Goal: Share content: Share content

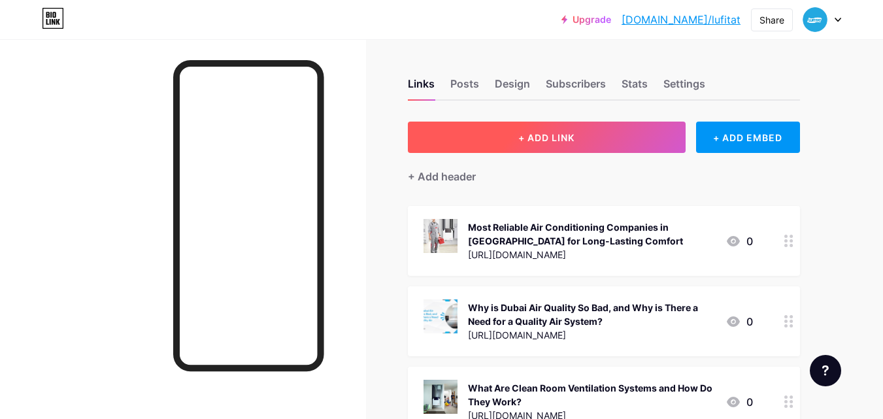
click at [550, 134] on span "+ ADD LINK" at bounding box center [546, 137] width 56 height 11
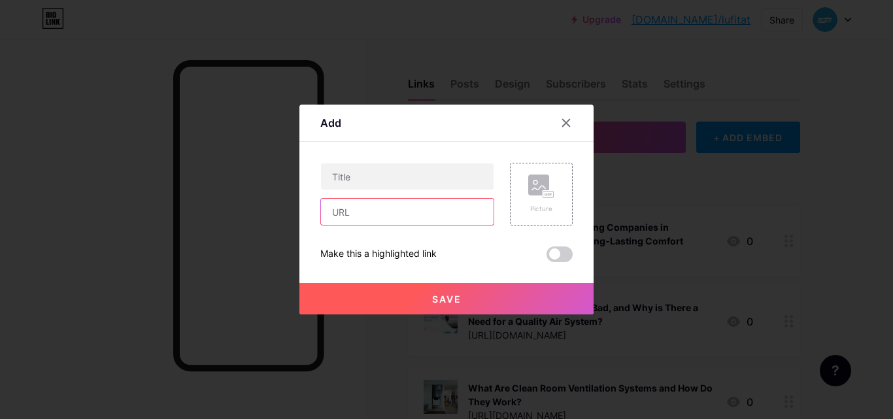
click at [373, 216] on input "text" at bounding box center [407, 212] width 173 height 26
paste input "[URL][DOMAIN_NAME]"
type input "[URL][DOMAIN_NAME]"
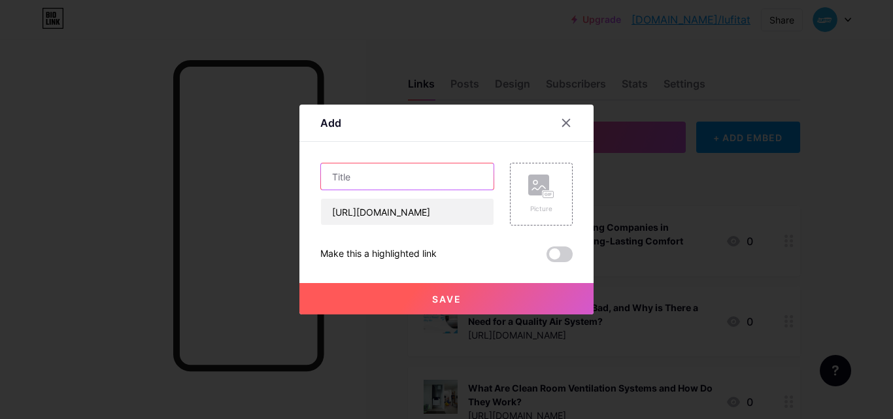
click at [384, 176] on input "text" at bounding box center [407, 176] width 173 height 26
paste input "How Fresh Air Circulation Systems Improve Indoor Air Quality"
type input "How Fresh Air Circulation Systems Improve Indoor Air Quality"
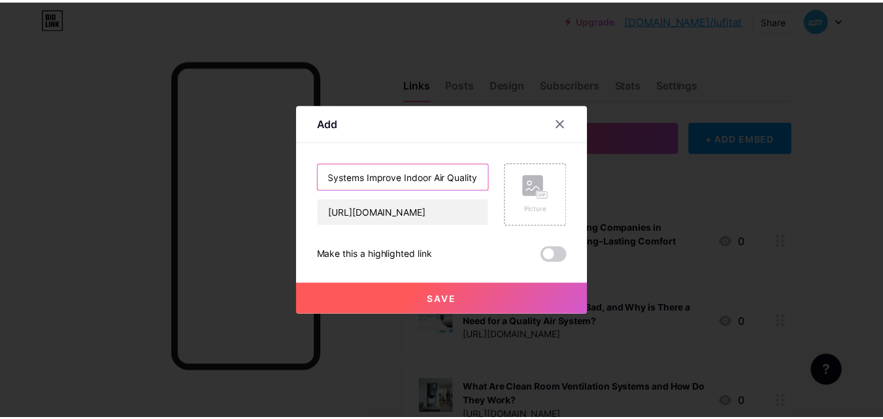
scroll to position [0, 0]
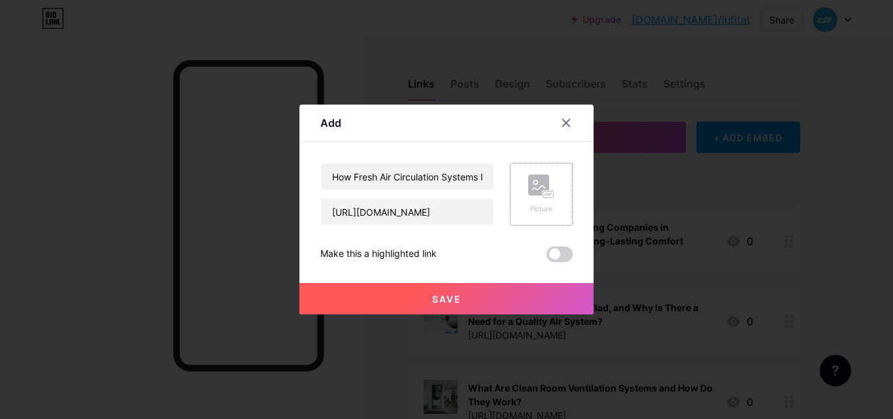
click at [544, 188] on rect at bounding box center [538, 185] width 21 height 21
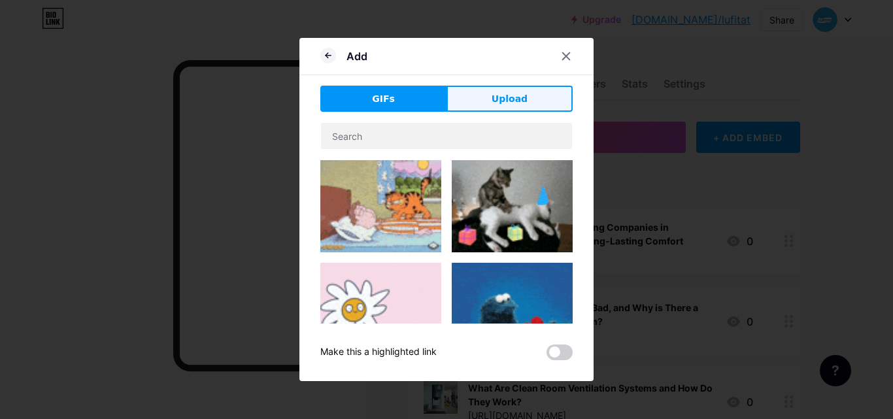
click at [487, 109] on button "Upload" at bounding box center [509, 99] width 126 height 26
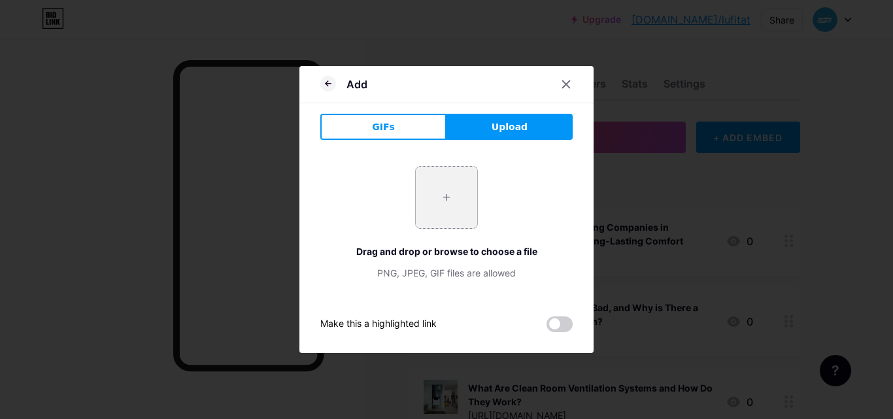
click at [428, 173] on input "file" at bounding box center [446, 197] width 61 height 61
type input "C:\fakepath\Fresh Air Circulation System.jpg"
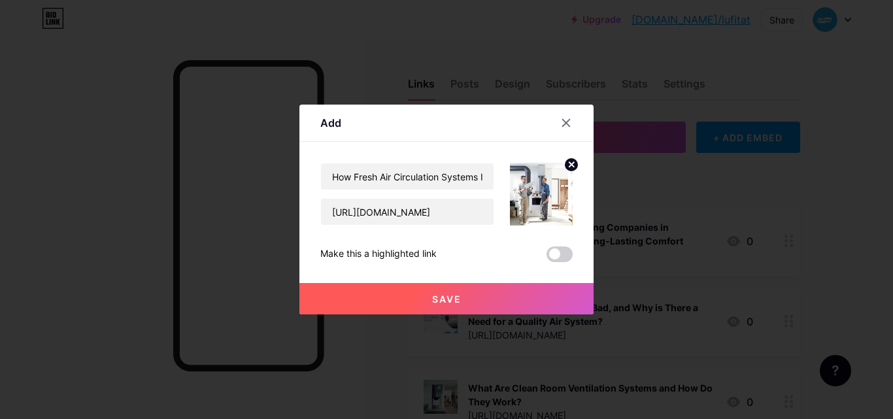
click at [449, 294] on span "Save" at bounding box center [446, 298] width 29 height 11
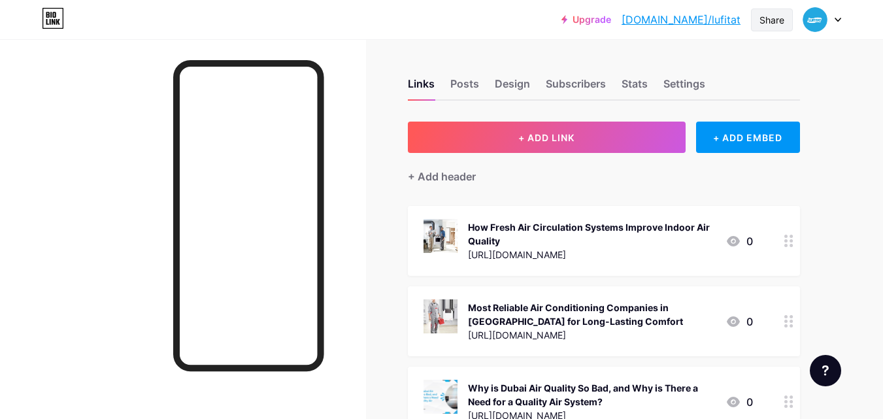
click at [756, 18] on div "Share" at bounding box center [772, 19] width 42 height 23
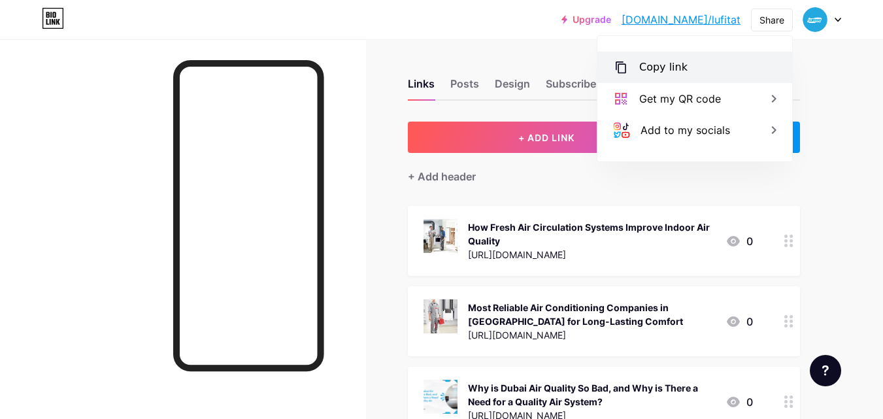
click at [693, 76] on div "Copy link" at bounding box center [694, 67] width 195 height 31
